Goal: Transaction & Acquisition: Purchase product/service

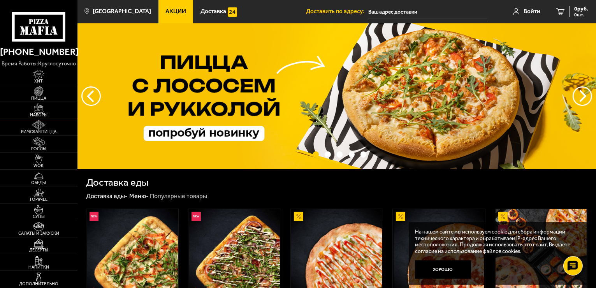
click at [53, 112] on link "Наборы" at bounding box center [39, 110] width 78 height 16
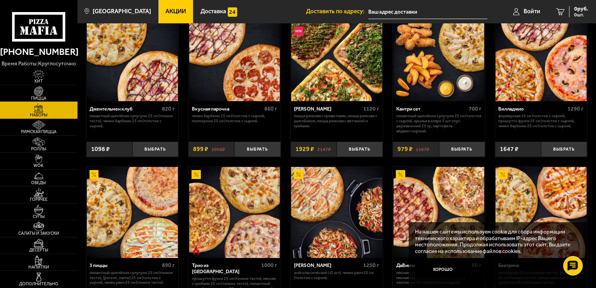
scroll to position [78, 0]
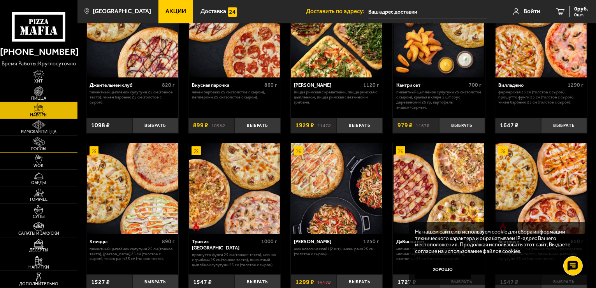
click at [25, 148] on span "Роллы" at bounding box center [39, 149] width 78 height 4
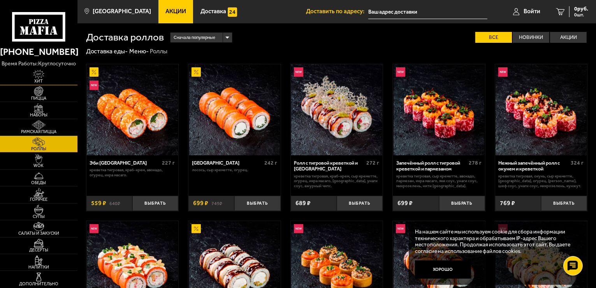
click at [56, 77] on link "Хит" at bounding box center [39, 76] width 78 height 16
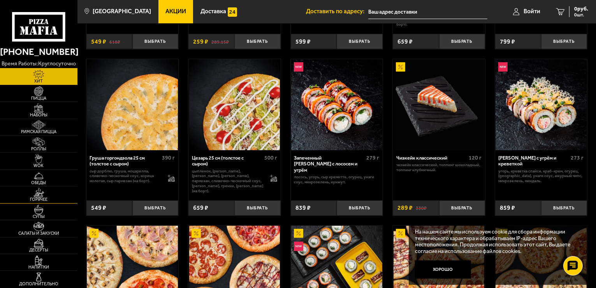
scroll to position [171, 0]
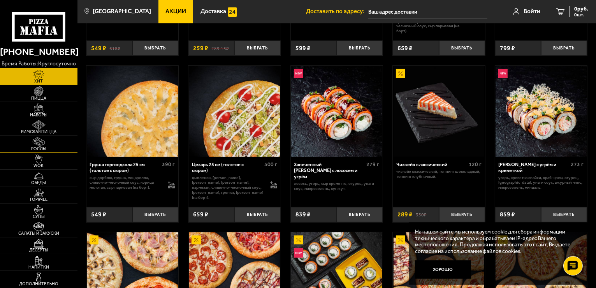
click at [47, 150] on span "Роллы" at bounding box center [39, 149] width 78 height 4
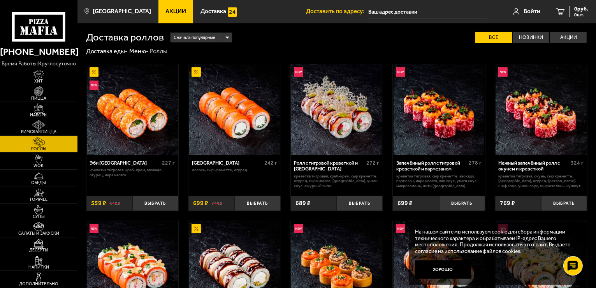
click at [189, 34] on span "Сначала популярные" at bounding box center [195, 38] width 42 height 12
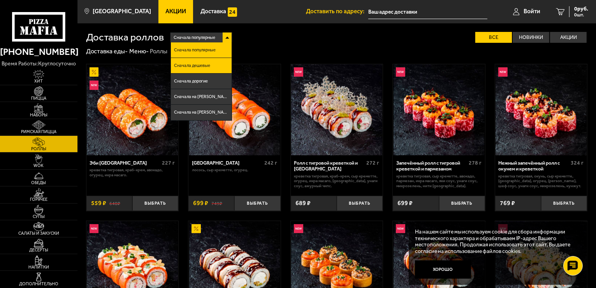
click at [189, 62] on li "Сначала дешевые" at bounding box center [201, 66] width 60 height 16
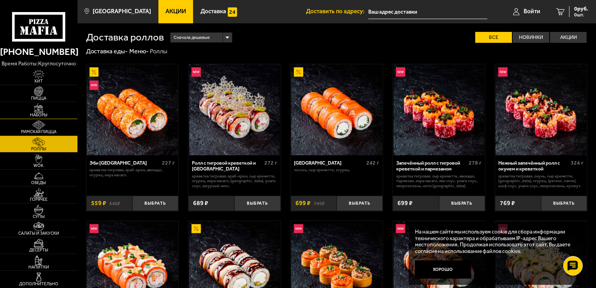
click at [48, 112] on img at bounding box center [39, 108] width 24 height 9
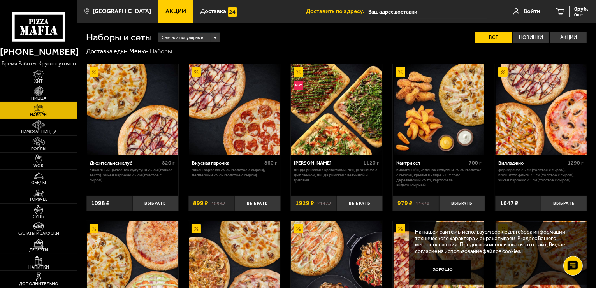
click at [47, 92] on img at bounding box center [39, 90] width 24 height 9
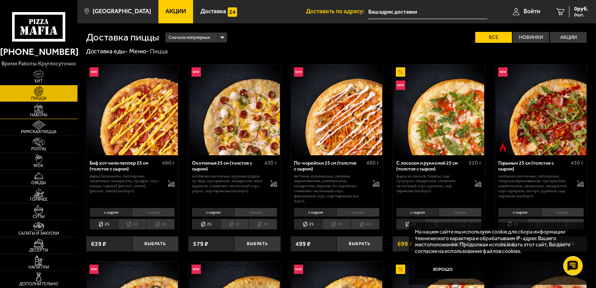
click at [35, 108] on img at bounding box center [39, 108] width 24 height 9
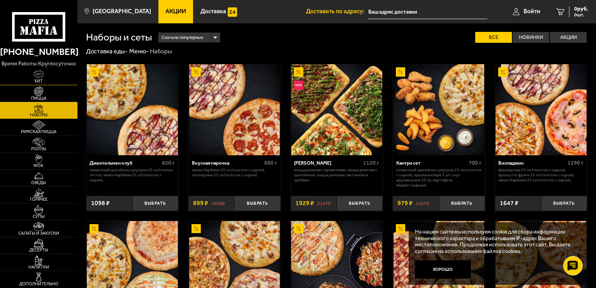
click at [37, 78] on img at bounding box center [39, 74] width 24 height 9
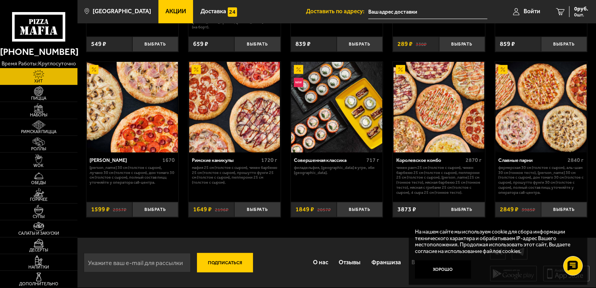
scroll to position [366, 0]
click at [55, 115] on span "Наборы" at bounding box center [39, 115] width 78 height 4
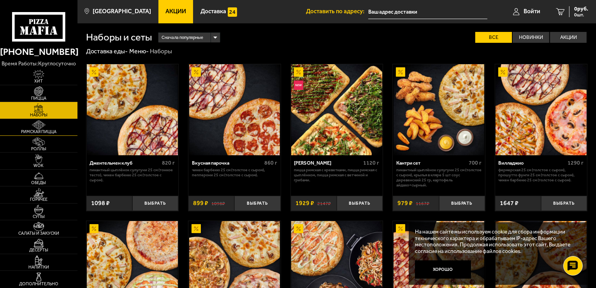
click at [52, 129] on link "Римская пицца" at bounding box center [39, 127] width 78 height 16
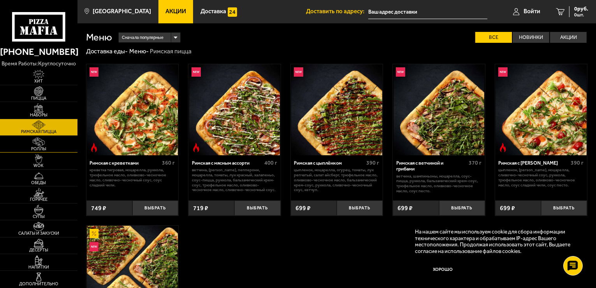
click at [53, 148] on span "Роллы" at bounding box center [39, 149] width 78 height 4
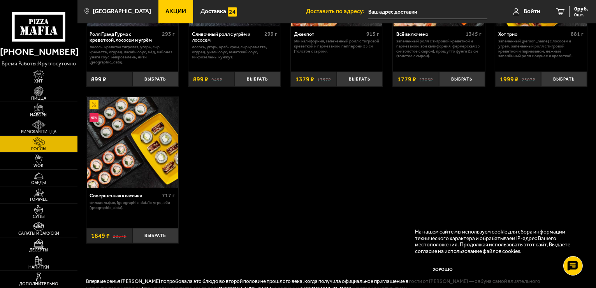
scroll to position [545, 0]
